Goal: Task Accomplishment & Management: Manage account settings

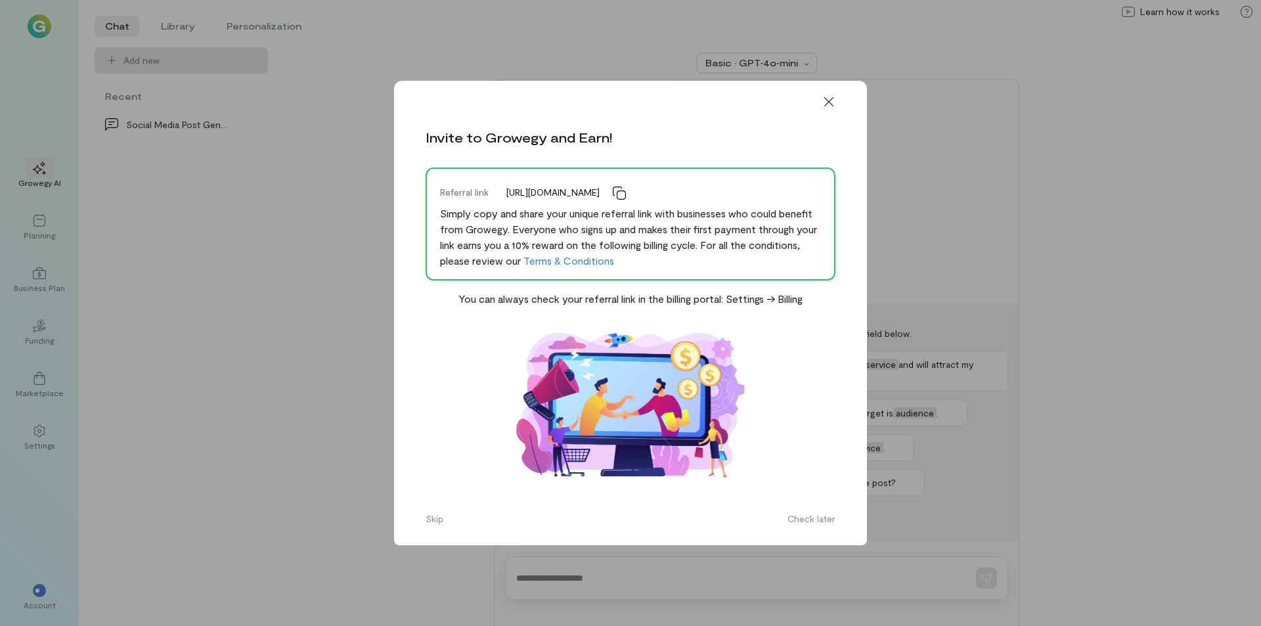
click at [832, 100] on icon at bounding box center [829, 101] width 13 height 13
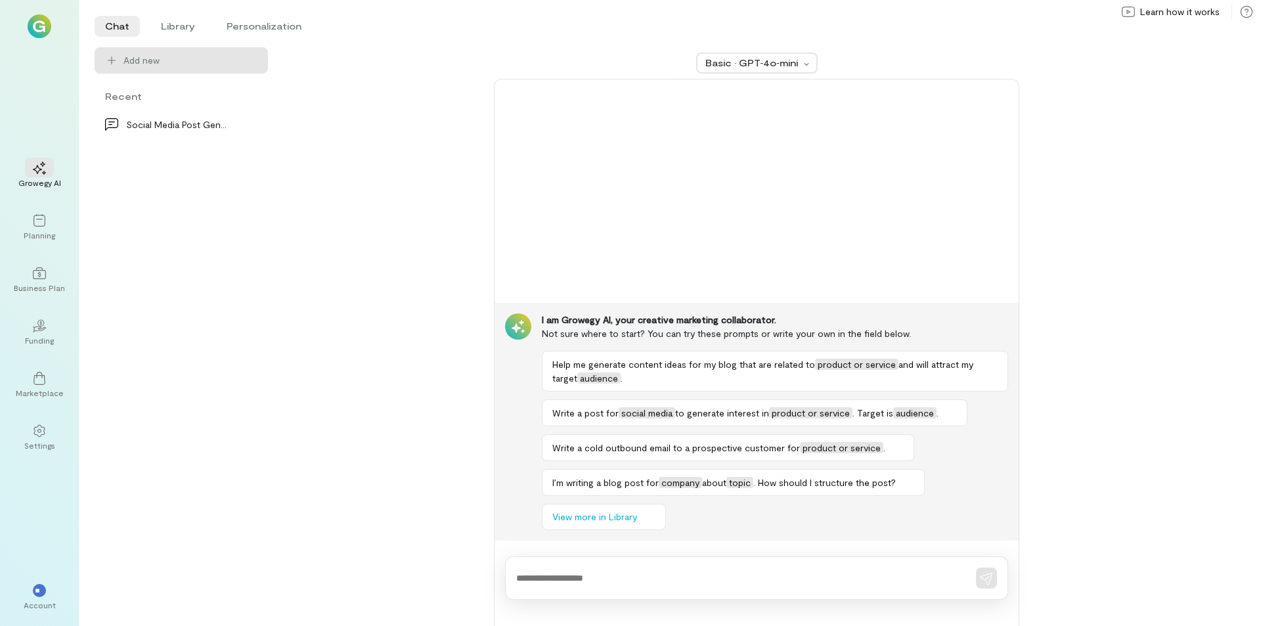
click at [39, 28] on img at bounding box center [40, 26] width 24 height 24
click at [40, 600] on div "Account" at bounding box center [40, 605] width 32 height 11
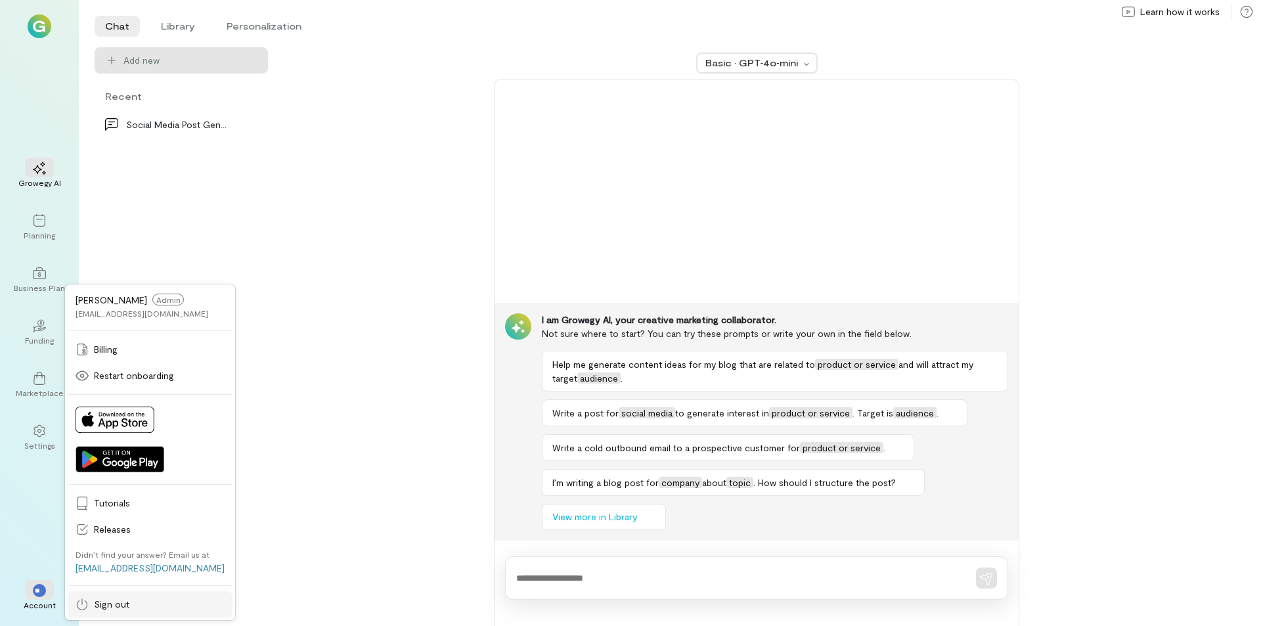
click at [128, 606] on span "Sign out" at bounding box center [159, 604] width 131 height 13
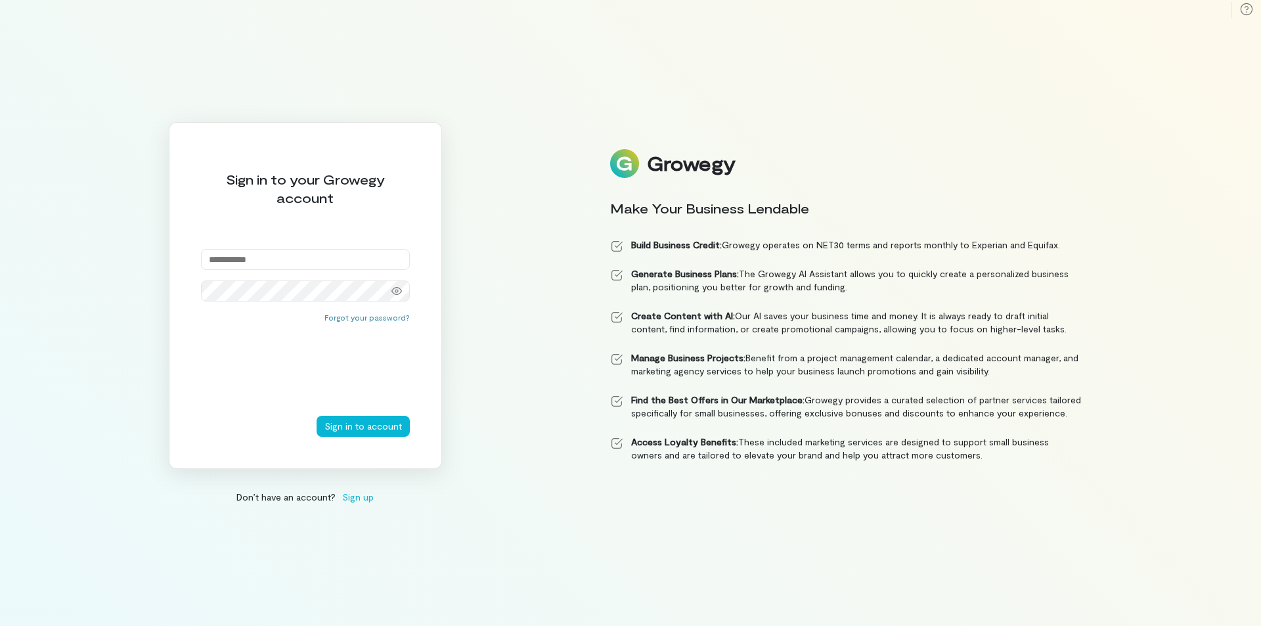
click at [264, 257] on input "email" at bounding box center [305, 259] width 209 height 21
type input "**********"
click at [317, 416] on button "Sign in to account" at bounding box center [363, 426] width 93 height 21
click at [400, 291] on icon at bounding box center [397, 291] width 11 height 11
click at [192, 290] on div "**********" at bounding box center [305, 295] width 273 height 347
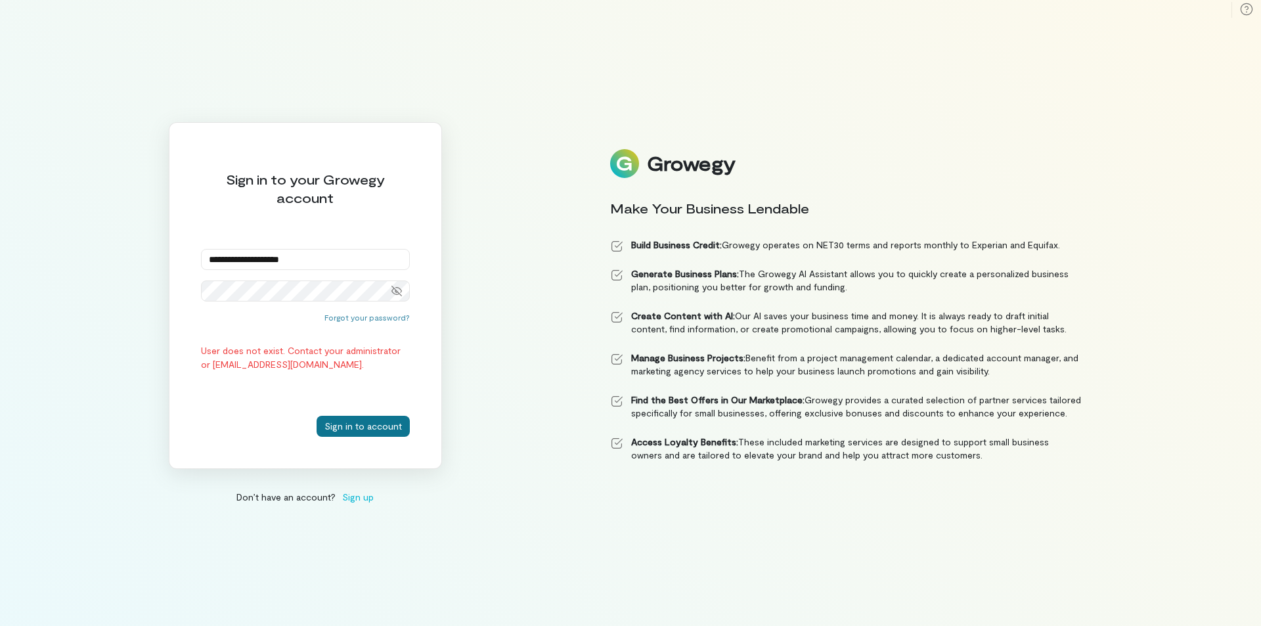
click at [366, 427] on button "Sign in to account" at bounding box center [363, 426] width 93 height 21
click at [358, 319] on button "Forgot your password?" at bounding box center [367, 317] width 85 height 11
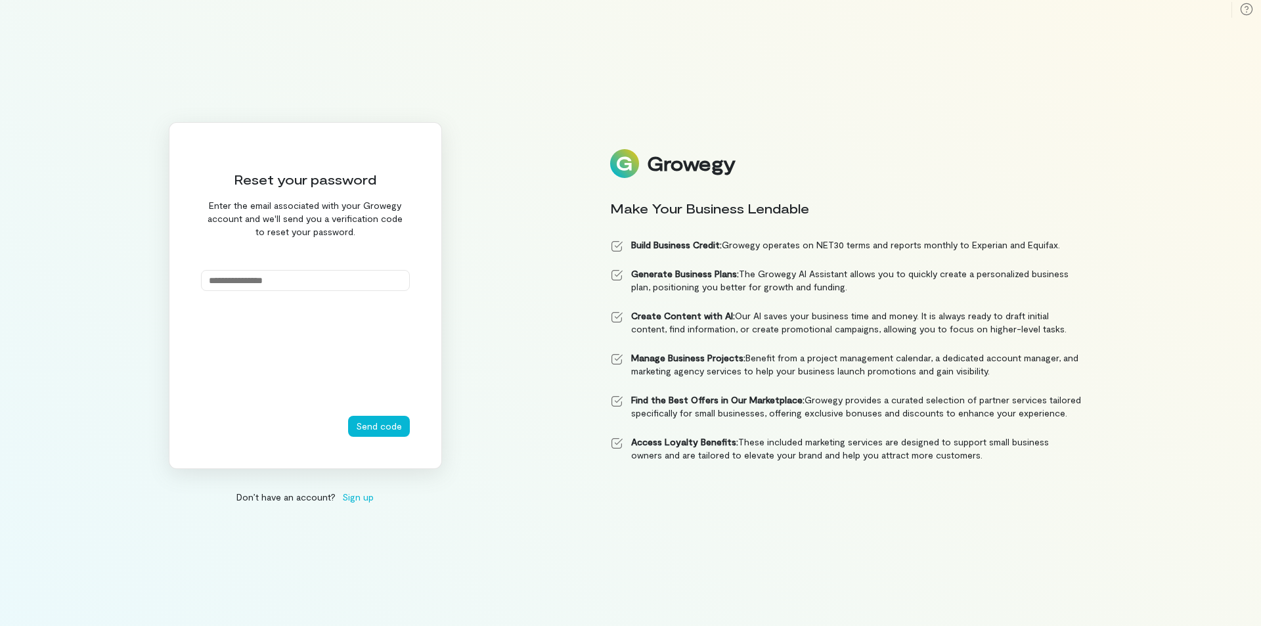
click at [242, 281] on input "email" at bounding box center [305, 280] width 209 height 21
type input "**********"
click at [284, 355] on div at bounding box center [305, 359] width 209 height 114
click at [369, 424] on button "Send code" at bounding box center [379, 426] width 62 height 21
click at [357, 501] on span "Sign up" at bounding box center [358, 497] width 32 height 14
